Goal: Transaction & Acquisition: Purchase product/service

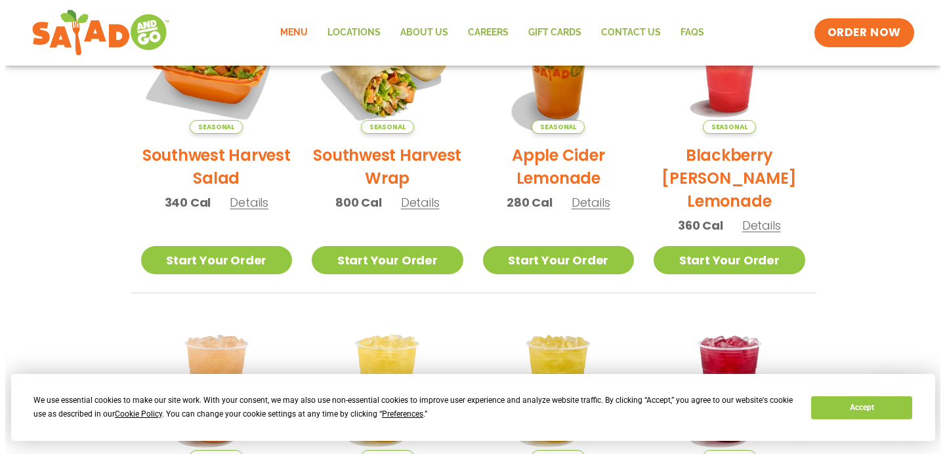
scroll to position [198, 0]
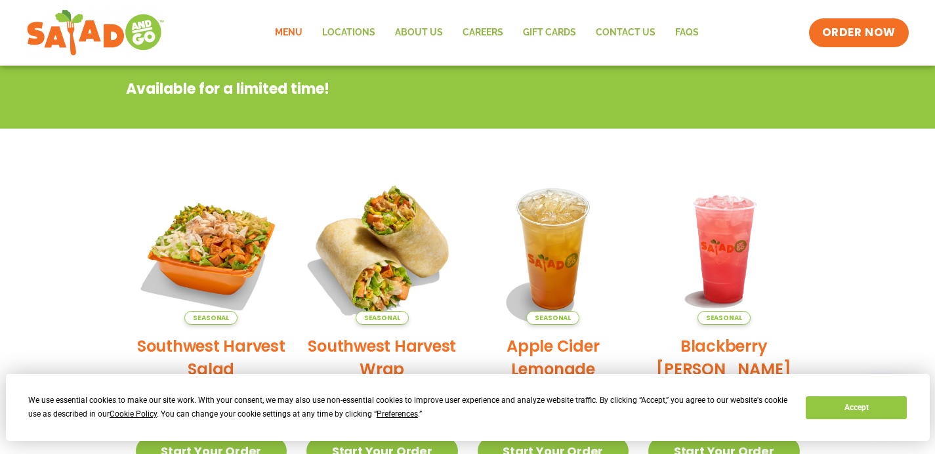
click at [417, 243] on img at bounding box center [382, 249] width 178 height 178
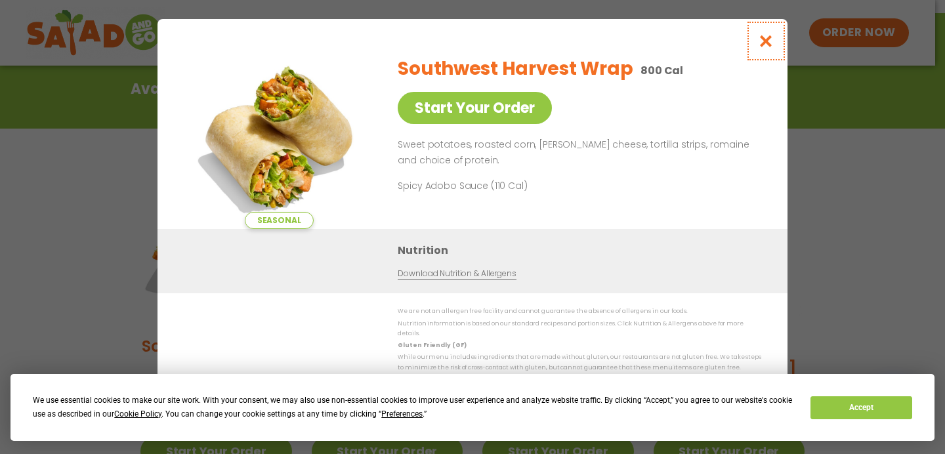
click at [759, 43] on icon "Close modal" at bounding box center [766, 41] width 16 height 14
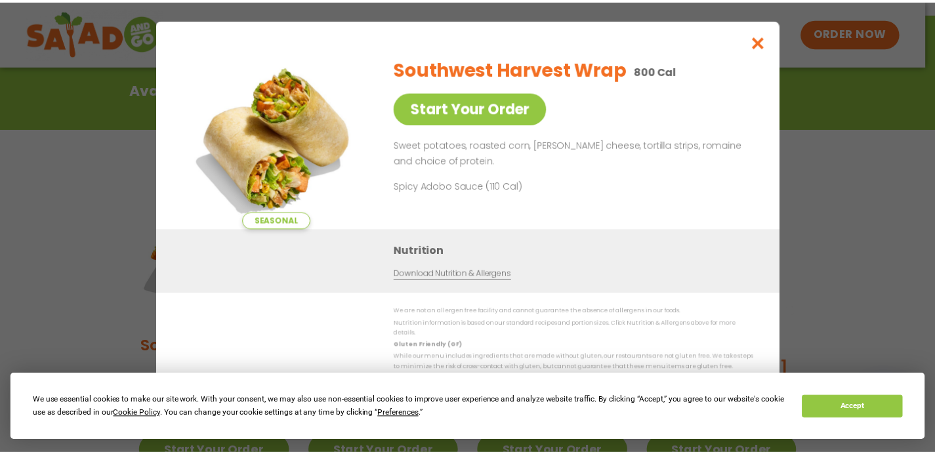
scroll to position [211, 0]
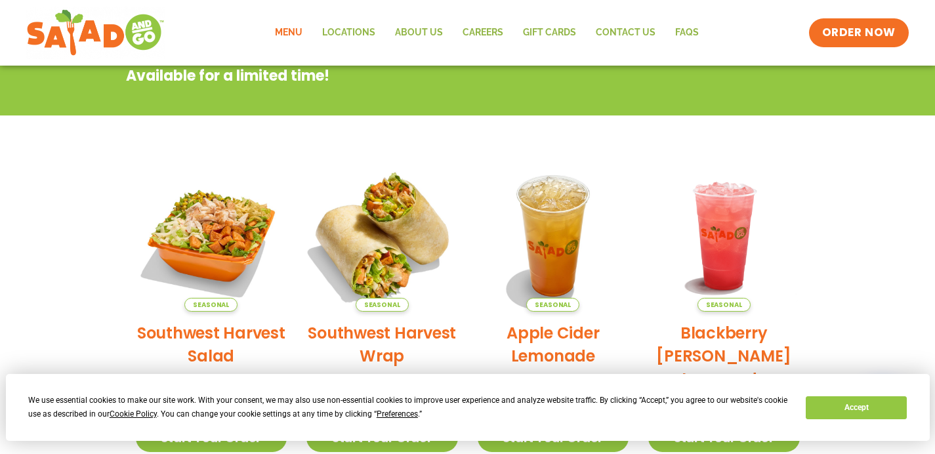
click at [392, 226] on img at bounding box center [382, 236] width 178 height 178
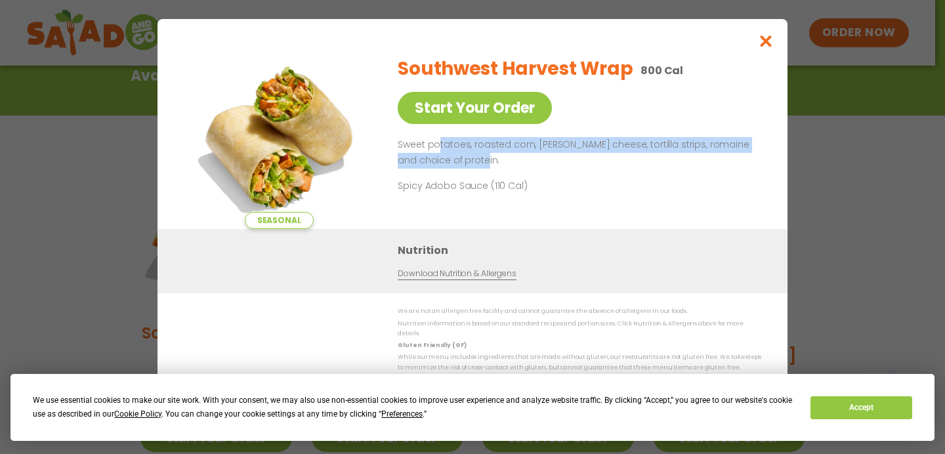
drag, startPoint x: 437, startPoint y: 155, endPoint x: 471, endPoint y: 171, distance: 38.5
click at [471, 169] on p "Sweet potatoes, roasted corn, [PERSON_NAME] cheese, tortilla strips, romaine an…" at bounding box center [577, 153] width 358 height 32
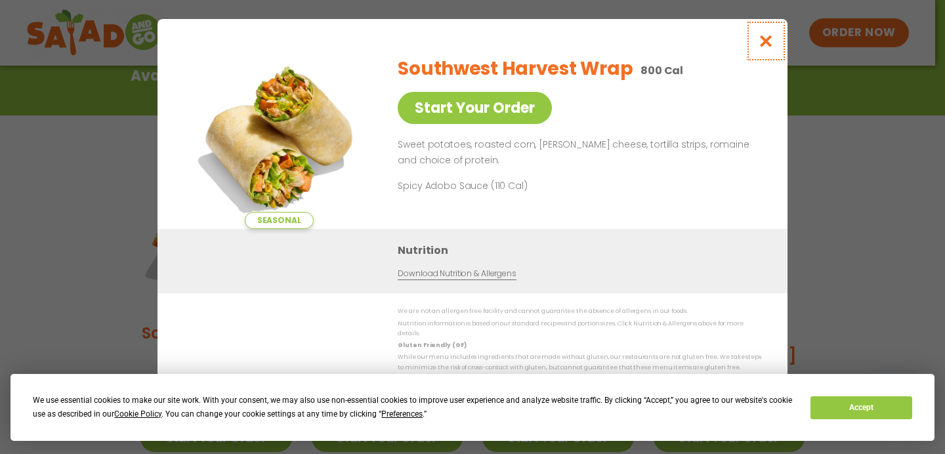
click at [769, 46] on icon "Close modal" at bounding box center [766, 41] width 16 height 14
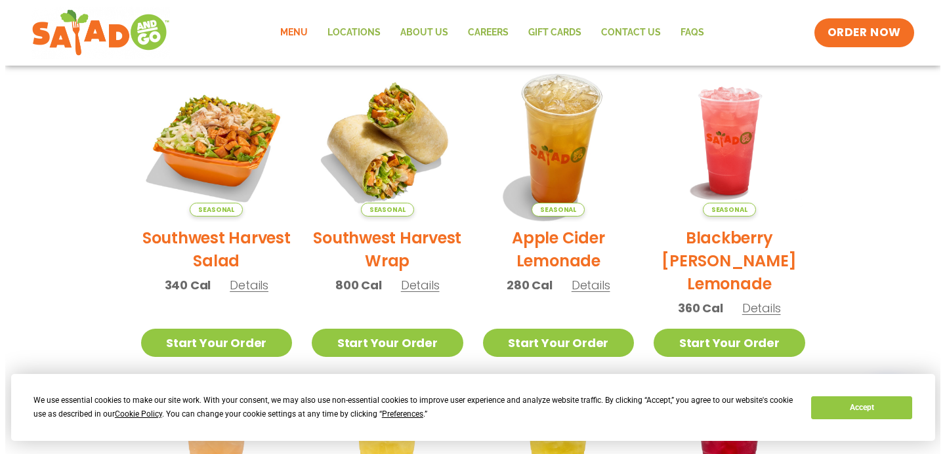
scroll to position [310, 0]
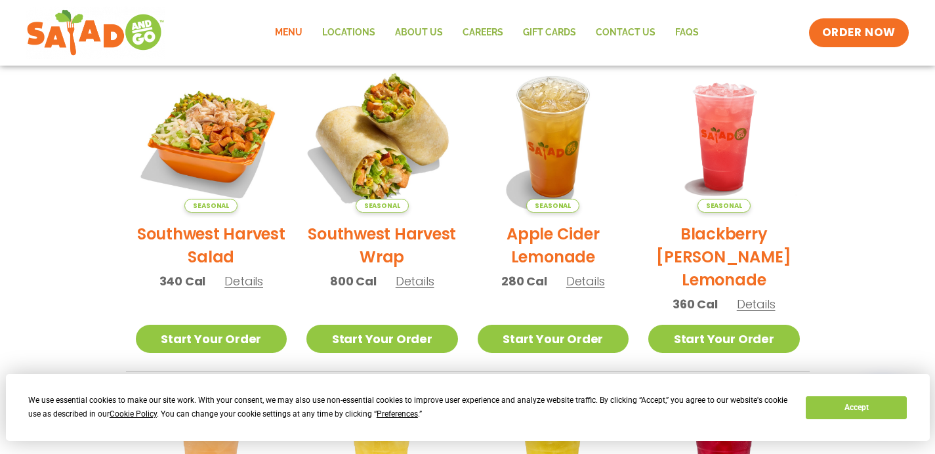
click at [415, 171] on img at bounding box center [382, 137] width 178 height 178
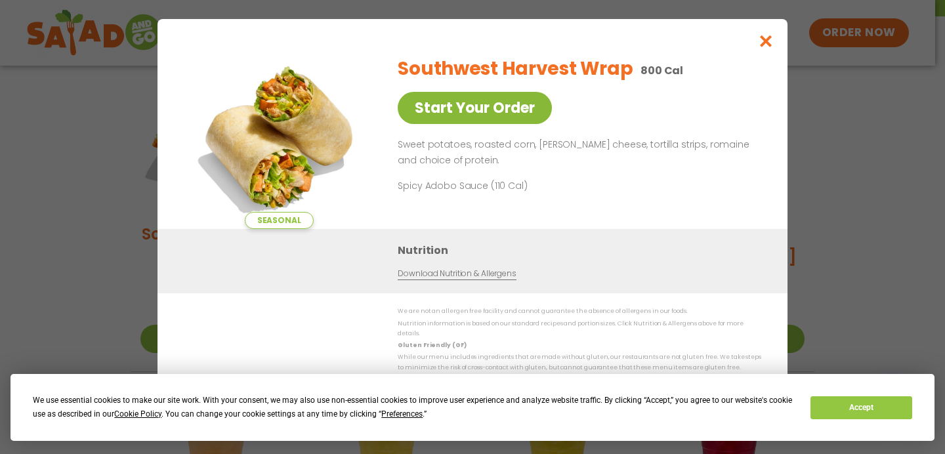
click at [501, 124] on link "Start Your Order" at bounding box center [475, 108] width 154 height 32
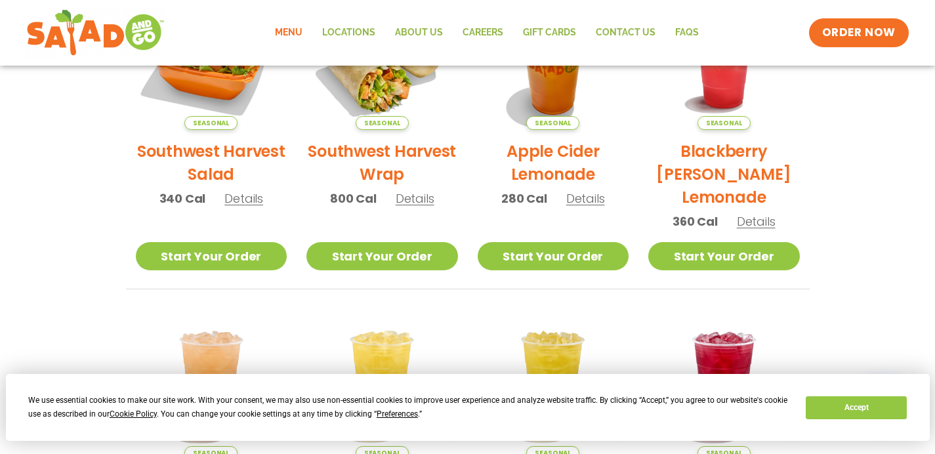
scroll to position [505, 0]
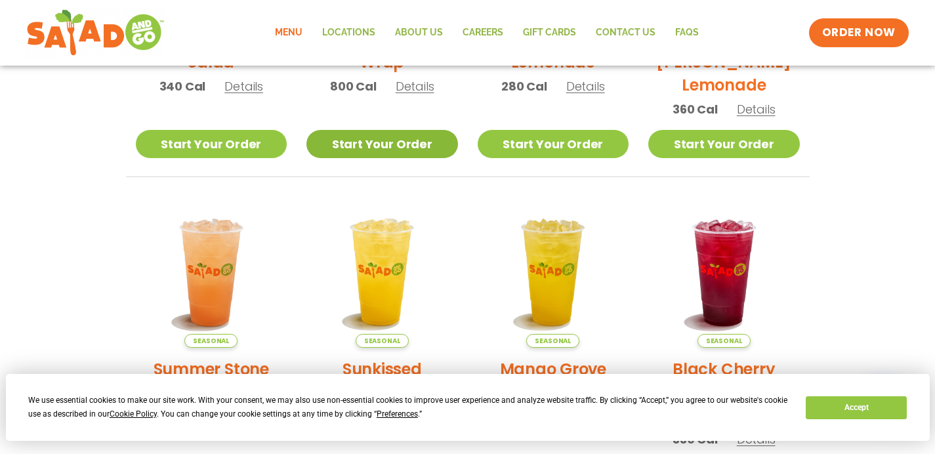
click at [419, 154] on link "Start Your Order" at bounding box center [383, 144] width 152 height 28
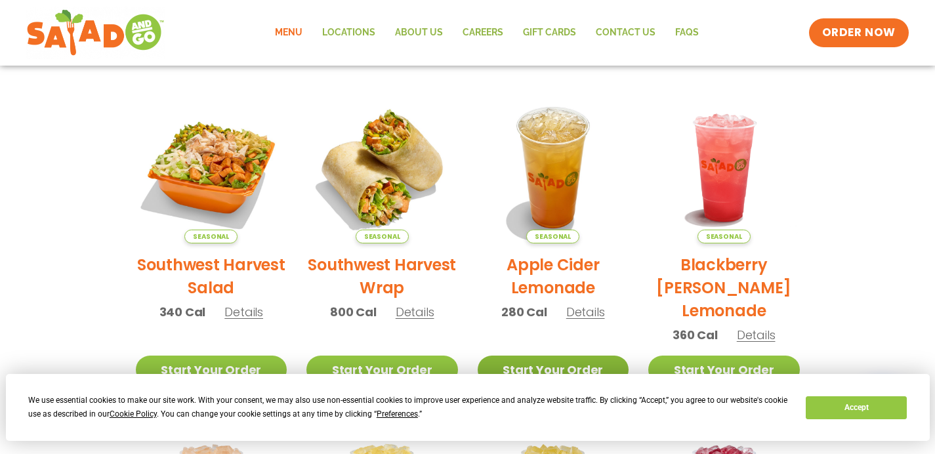
scroll to position [10, 0]
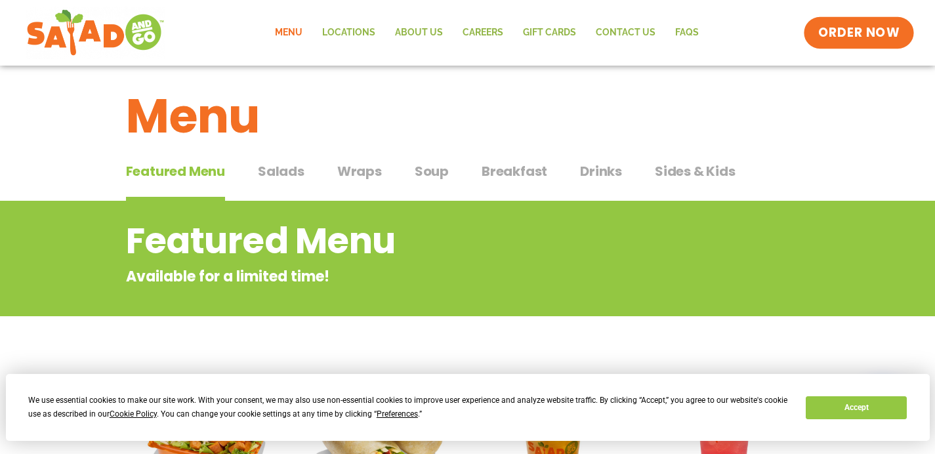
click at [846, 40] on span "ORDER NOW" at bounding box center [859, 32] width 81 height 17
